Goal: Use online tool/utility: Utilize a website feature to perform a specific function

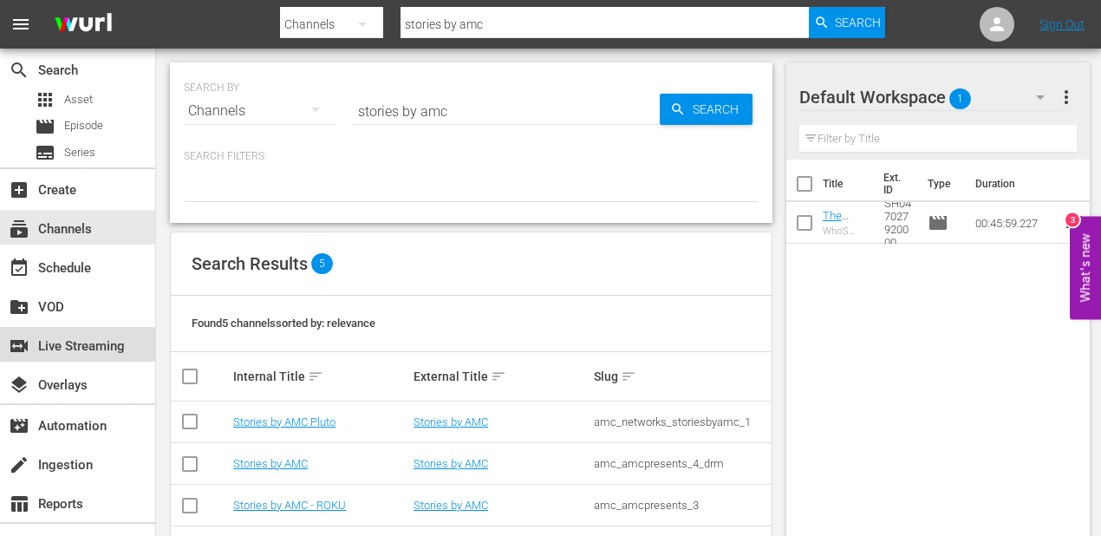
click at [88, 347] on div "switch_video Live Streaming" at bounding box center [48, 343] width 97 height 16
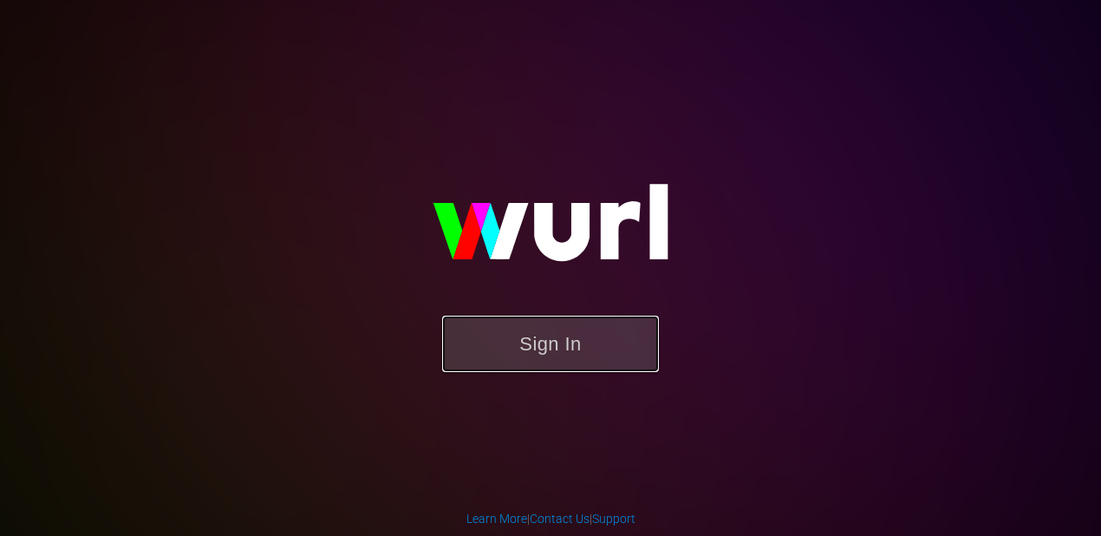
click at [591, 350] on button "Sign In" at bounding box center [550, 343] width 217 height 56
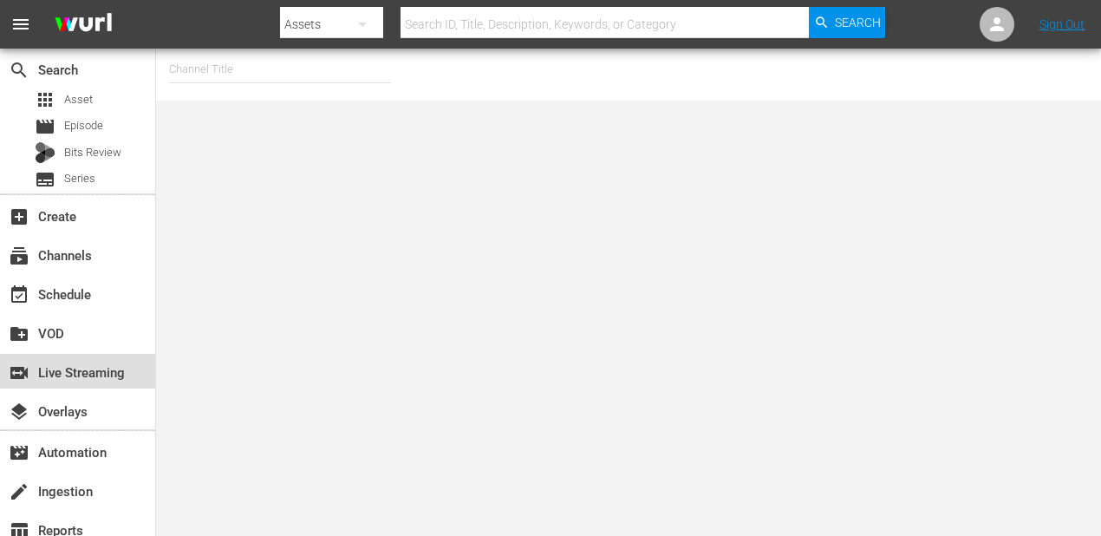
click at [97, 372] on div "switch_video Live Streaming" at bounding box center [48, 369] width 97 height 16
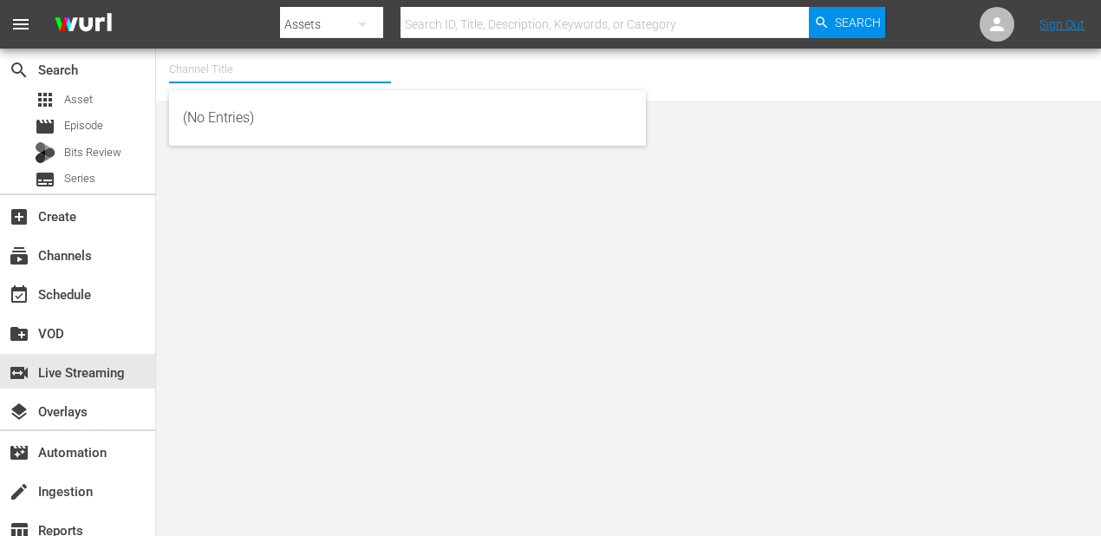
click at [260, 61] on input "text" at bounding box center [280, 70] width 222 height 42
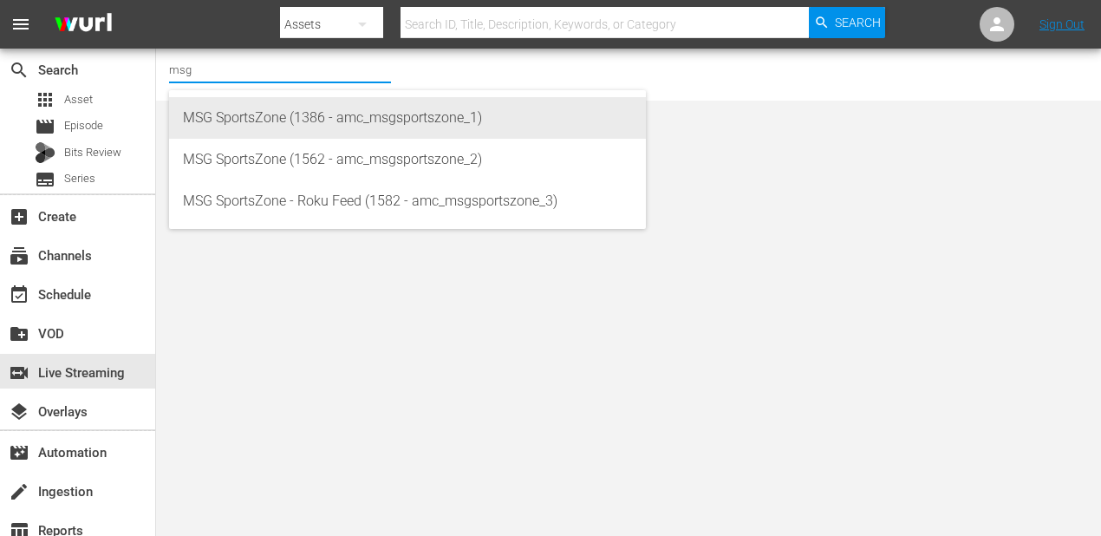
click at [220, 114] on div "MSG SportsZone (1386 - amc_msgsportszone_1)" at bounding box center [407, 118] width 449 height 42
type input "MSG SportsZone (1386 - amc_msgsportszone_1)"
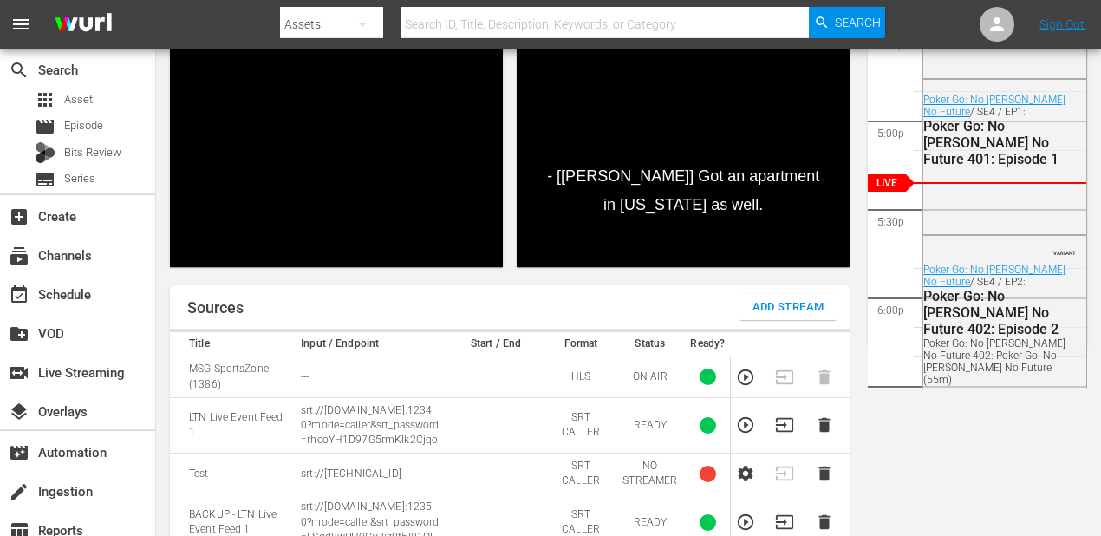
scroll to position [199, 0]
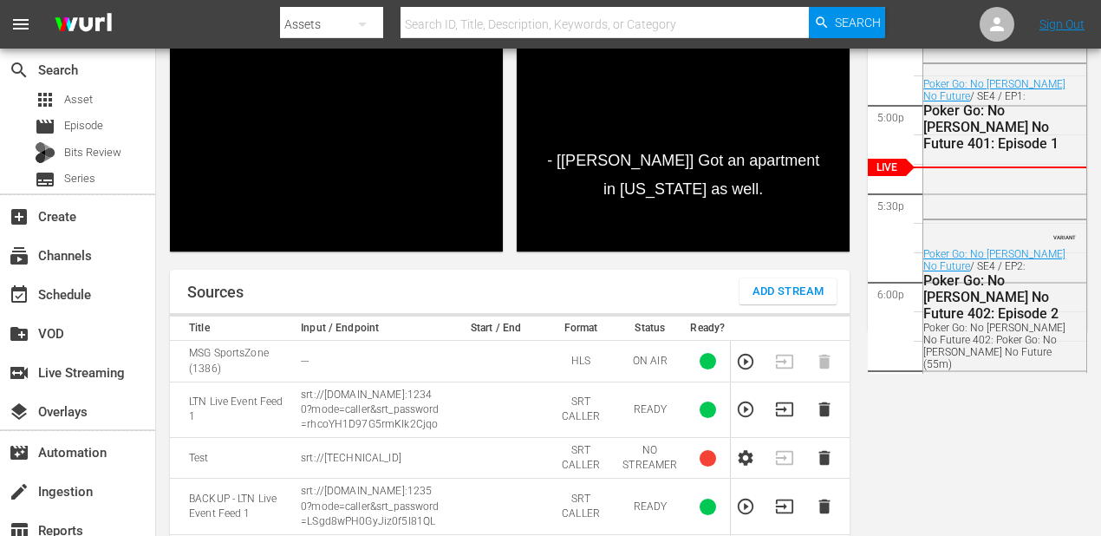
click at [350, 418] on p "srt://[DOMAIN_NAME]:12340?mode=caller&srt_password=rhcoYH1D97G5rmKIk2Cjqo" at bounding box center [370, 409] width 139 height 44
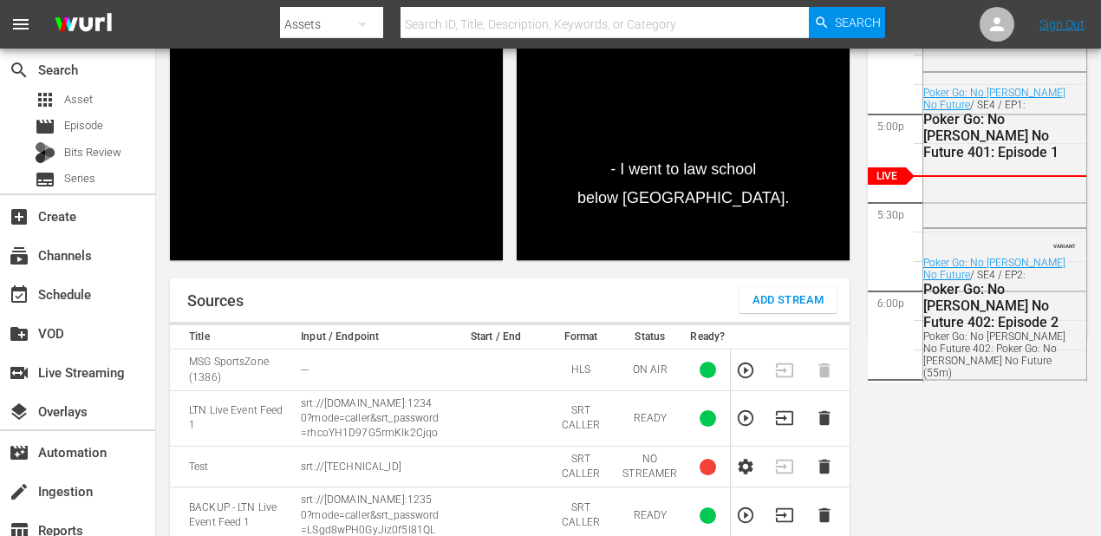
scroll to position [209, 0]
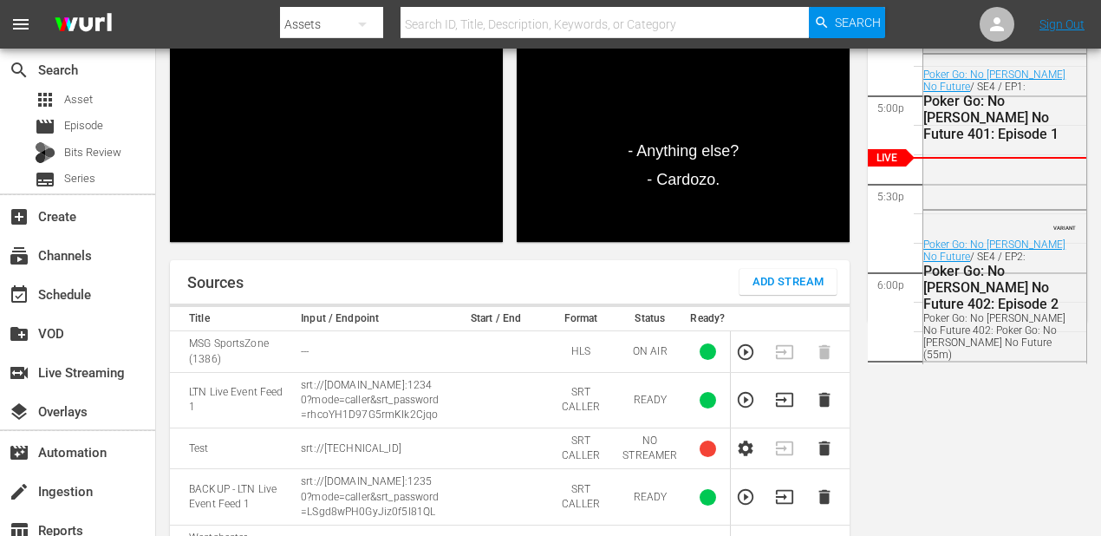
click at [296, 356] on td "---" at bounding box center [370, 351] width 149 height 41
click at [747, 407] on icon "button" at bounding box center [746, 400] width 16 height 16
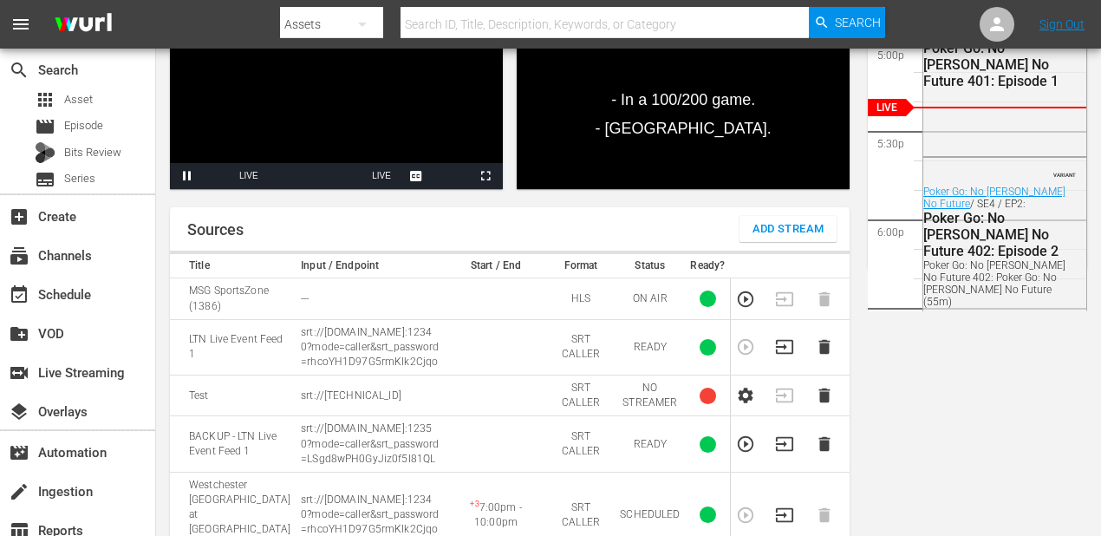
scroll to position [297, 0]
